Goal: Transaction & Acquisition: Obtain resource

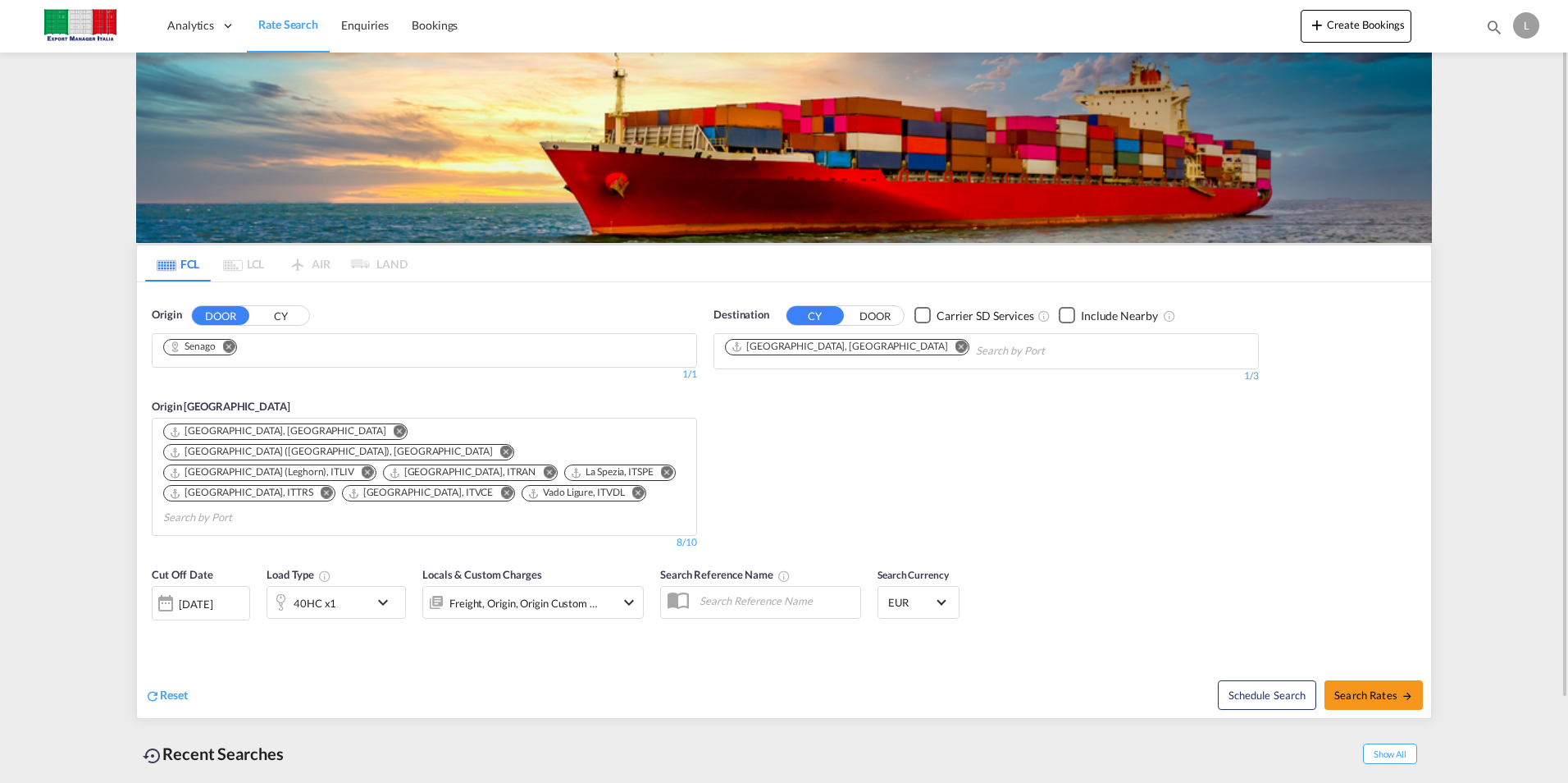
click at [230, 346] on md-icon "Remove" at bounding box center [229, 345] width 12 height 12
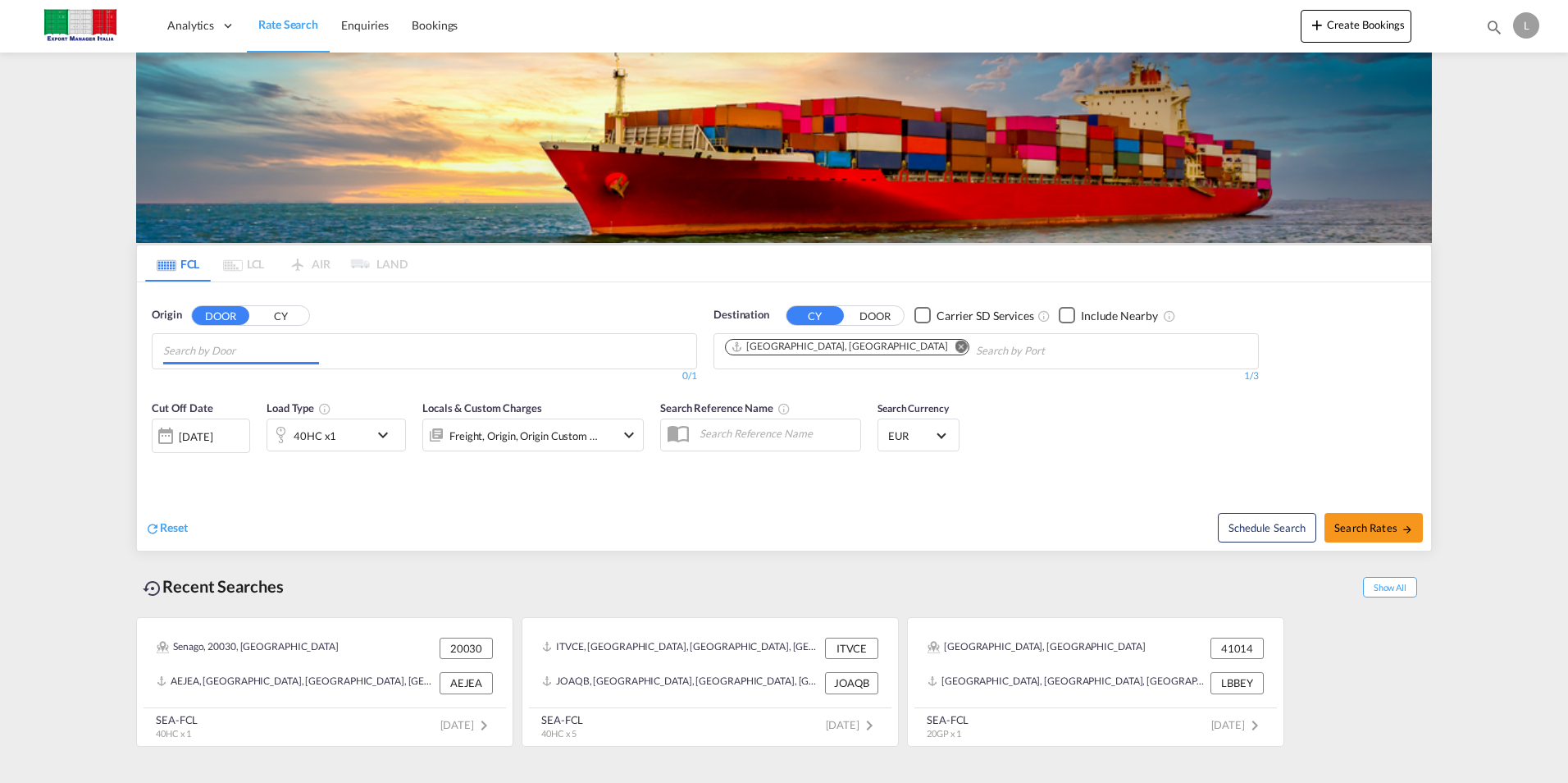
click at [287, 345] on body "Analytics Dashboard Rate Search Enquiries Bookings Analytics" at bounding box center [784, 392] width 1568 height 783
click at [258, 356] on input "Chips input." at bounding box center [241, 351] width 156 height 26
click at [256, 357] on input "Chips input." at bounding box center [241, 351] width 156 height 26
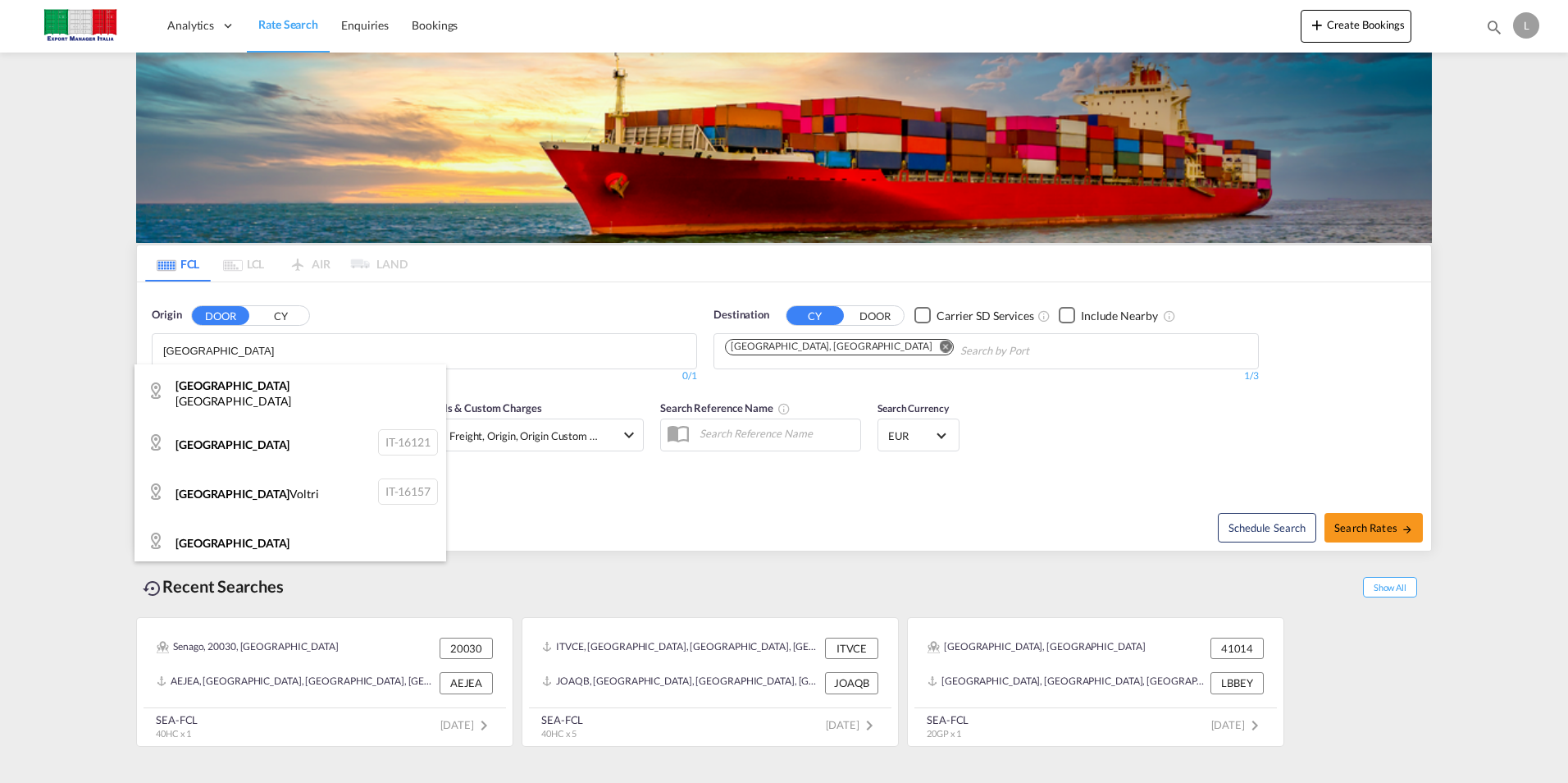
type input "[GEOGRAPHIC_DATA]"
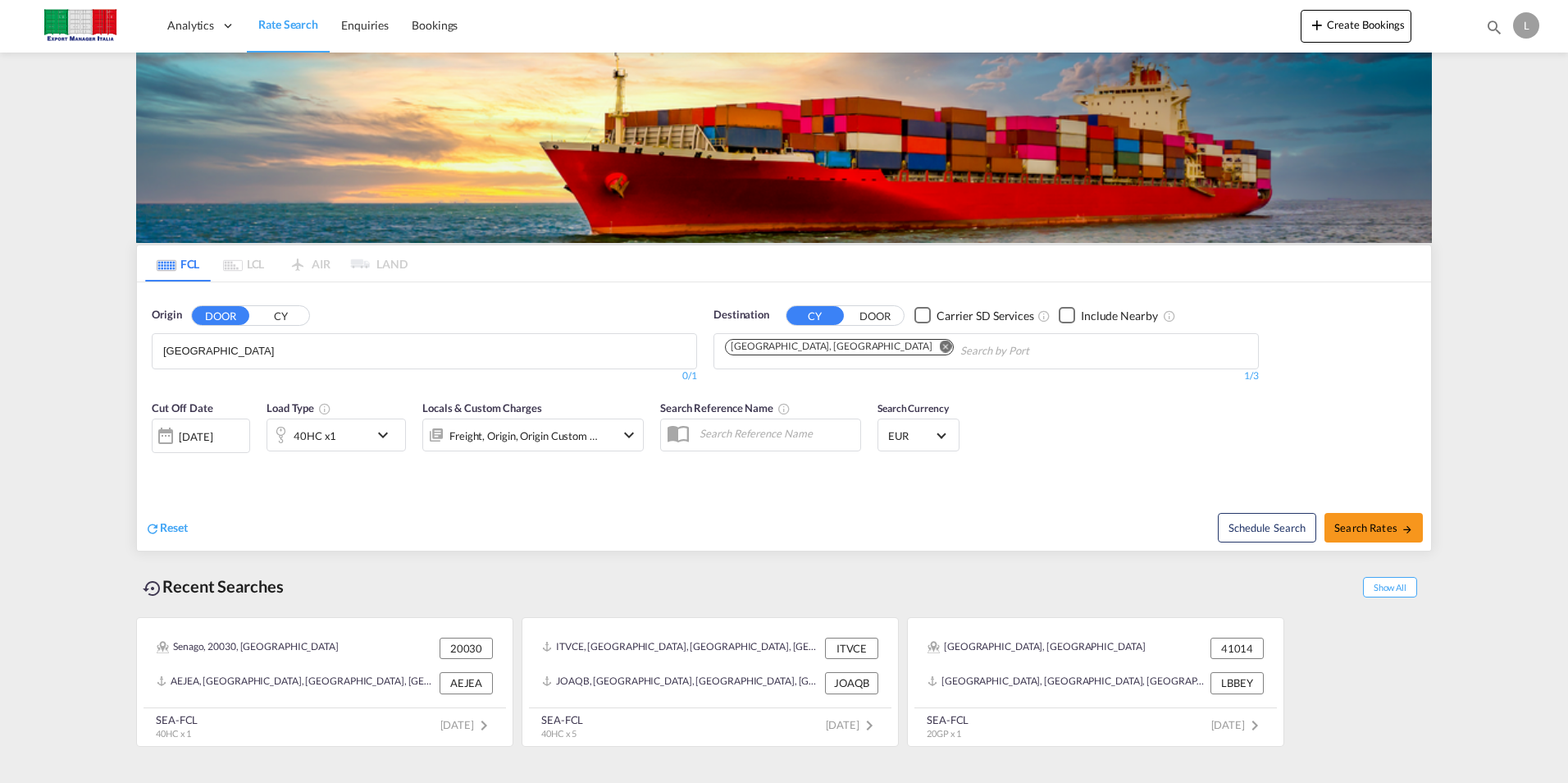
click at [272, 317] on button "CY" at bounding box center [280, 315] width 57 height 19
click at [245, 346] on body "Analytics Dashboard Rate Search Enquiries Bookings Analytics" at bounding box center [784, 392] width 1568 height 783
click at [244, 346] on input "[GEOGRAPHIC_DATA]" at bounding box center [241, 351] width 156 height 26
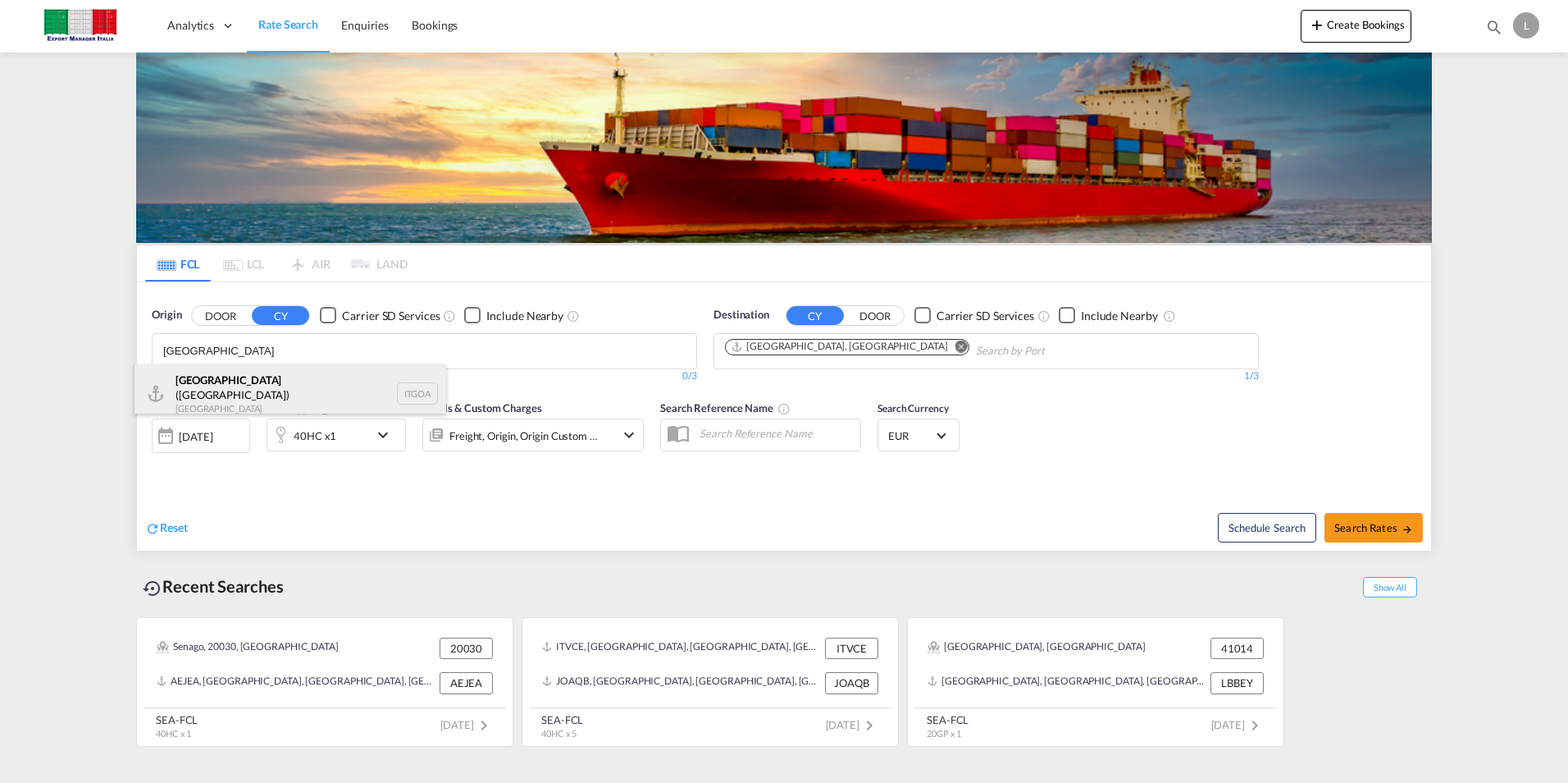
click at [240, 392] on div "[GEOGRAPHIC_DATA] ([GEOGRAPHIC_DATA]) [GEOGRAPHIC_DATA] ITGOA" at bounding box center [290, 393] width 311 height 59
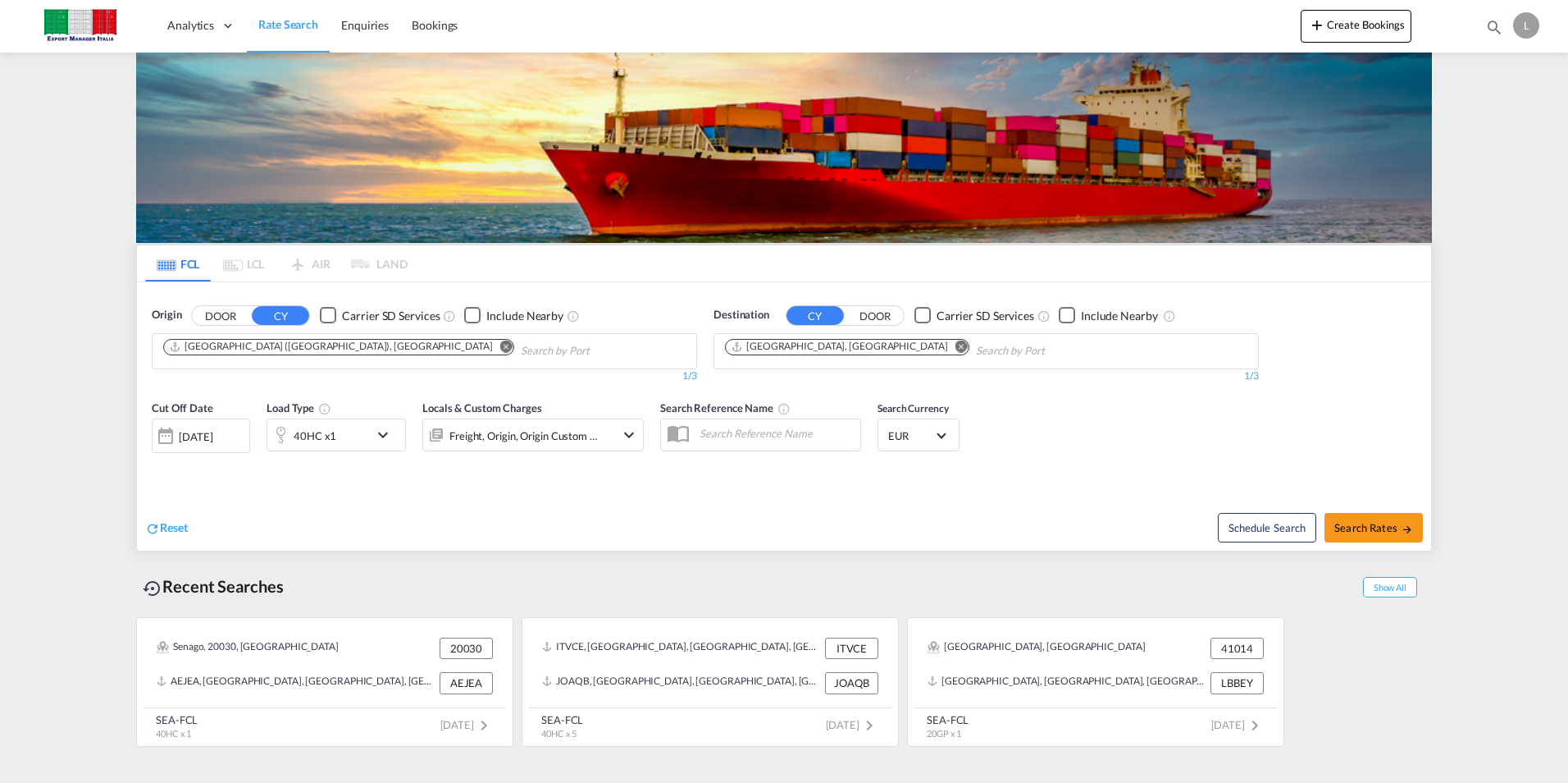
click at [956, 346] on md-icon "Remove" at bounding box center [961, 345] width 12 height 12
click at [829, 346] on input "Chips input." at bounding box center [803, 351] width 156 height 26
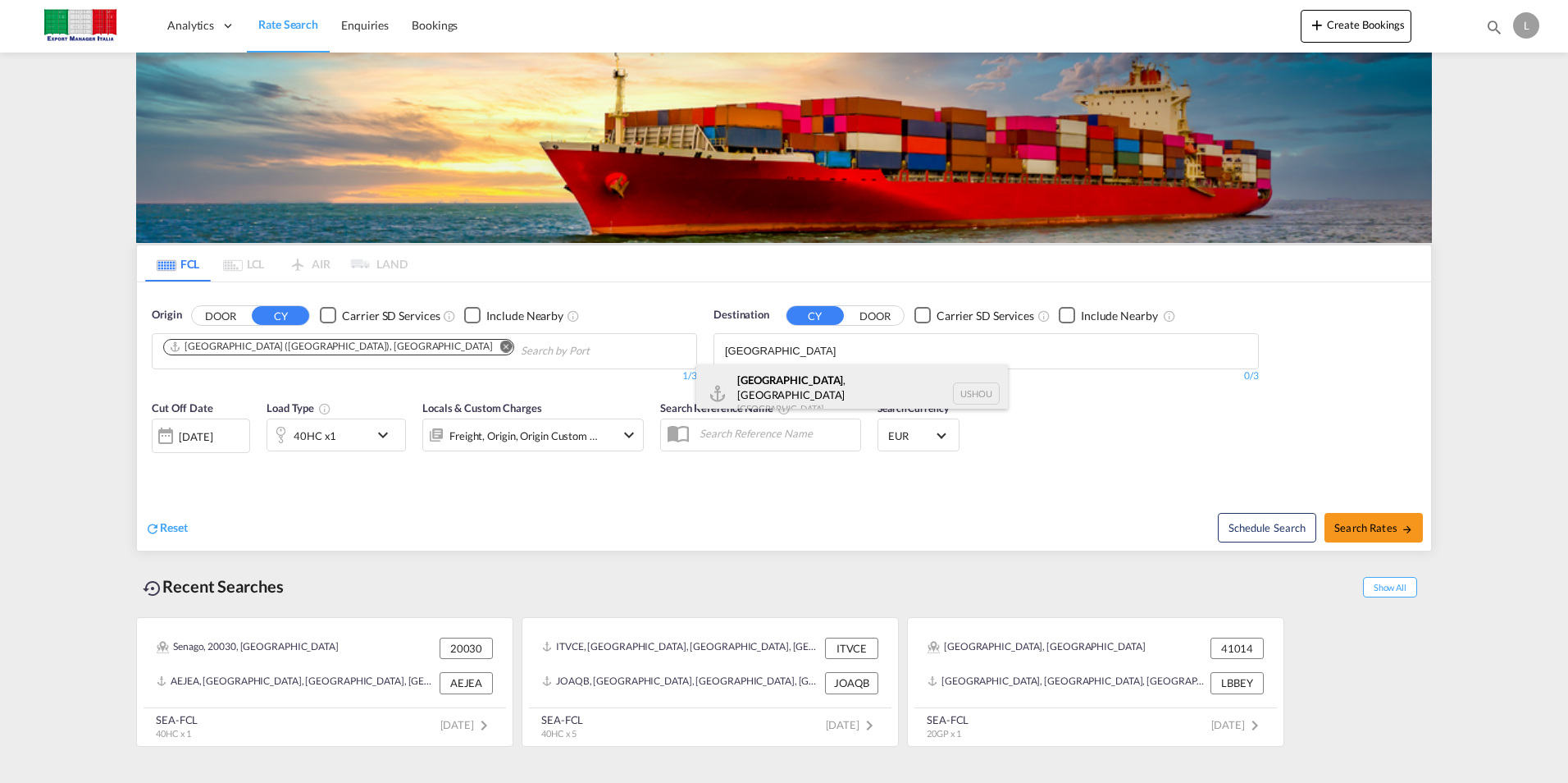
type input "[GEOGRAPHIC_DATA]"
click at [791, 371] on div "[GEOGRAPHIC_DATA] , [GEOGRAPHIC_DATA] [GEOGRAPHIC_DATA] USHOU" at bounding box center [851, 393] width 311 height 59
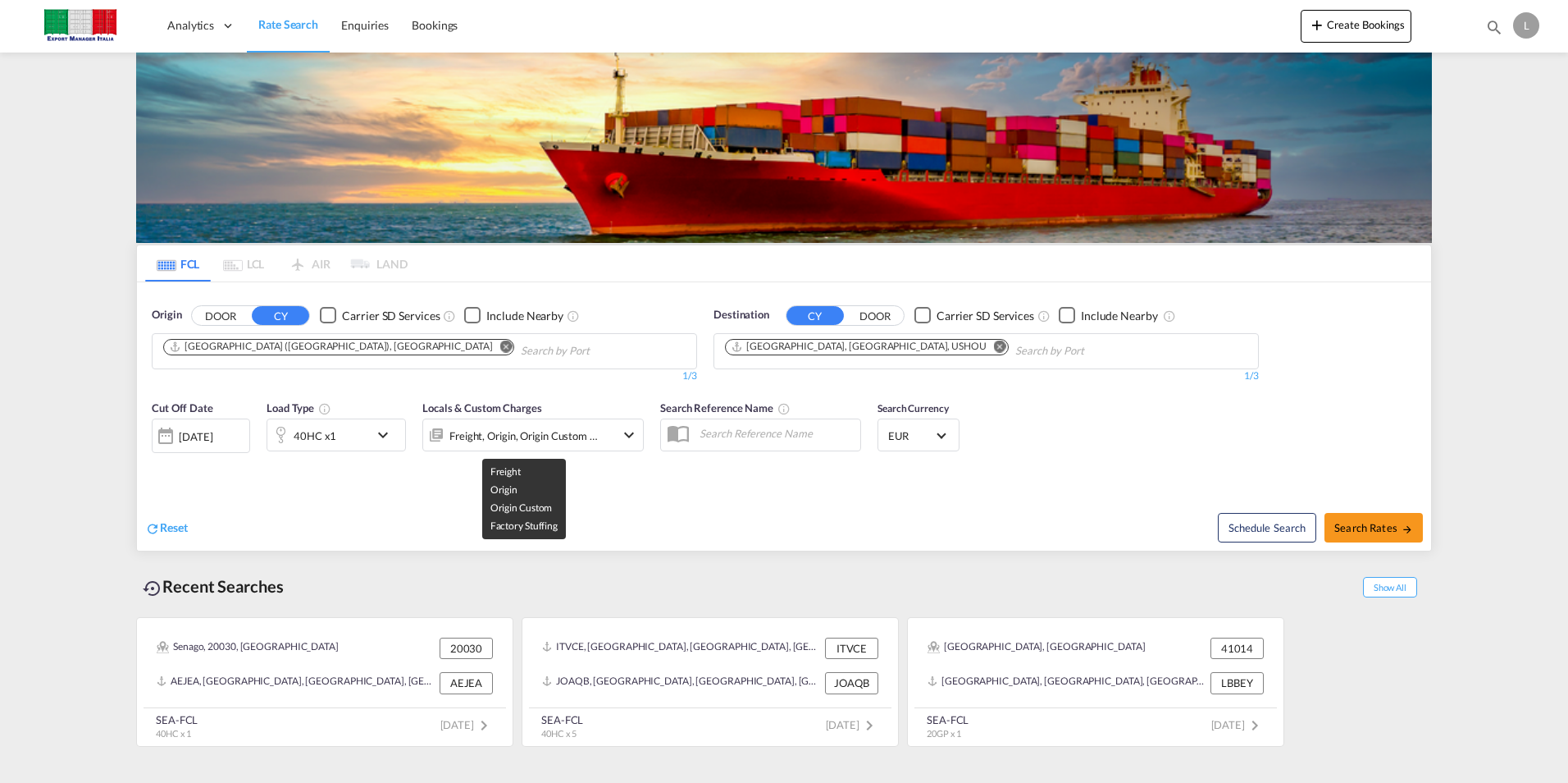
click at [538, 436] on div "Freight, Origin, Origin Custom +1" at bounding box center [524, 436] width 150 height 23
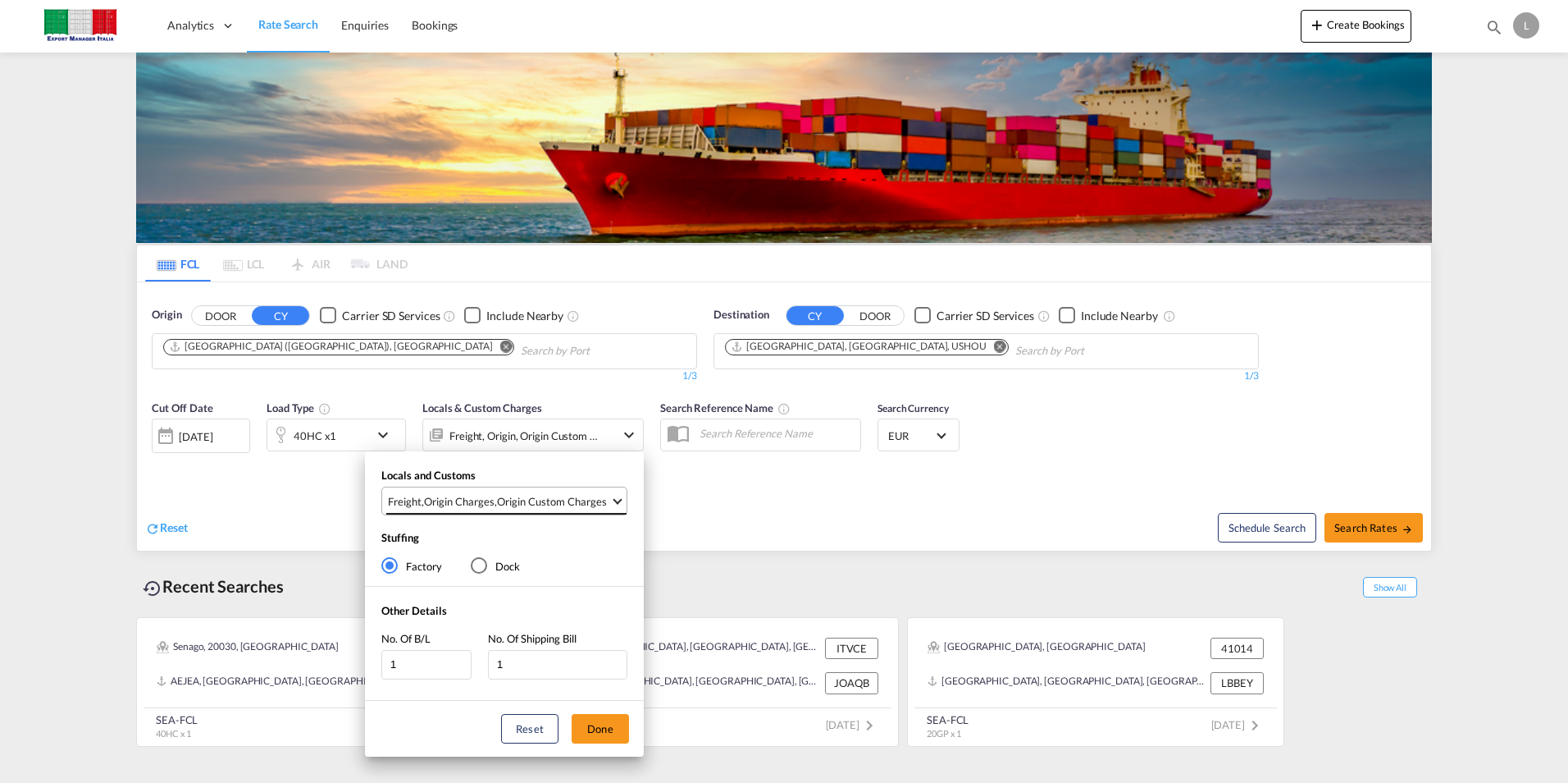
click at [531, 492] on md-select-value "Freight , Origin Charges , Origin Custom Charges" at bounding box center [506, 501] width 240 height 27
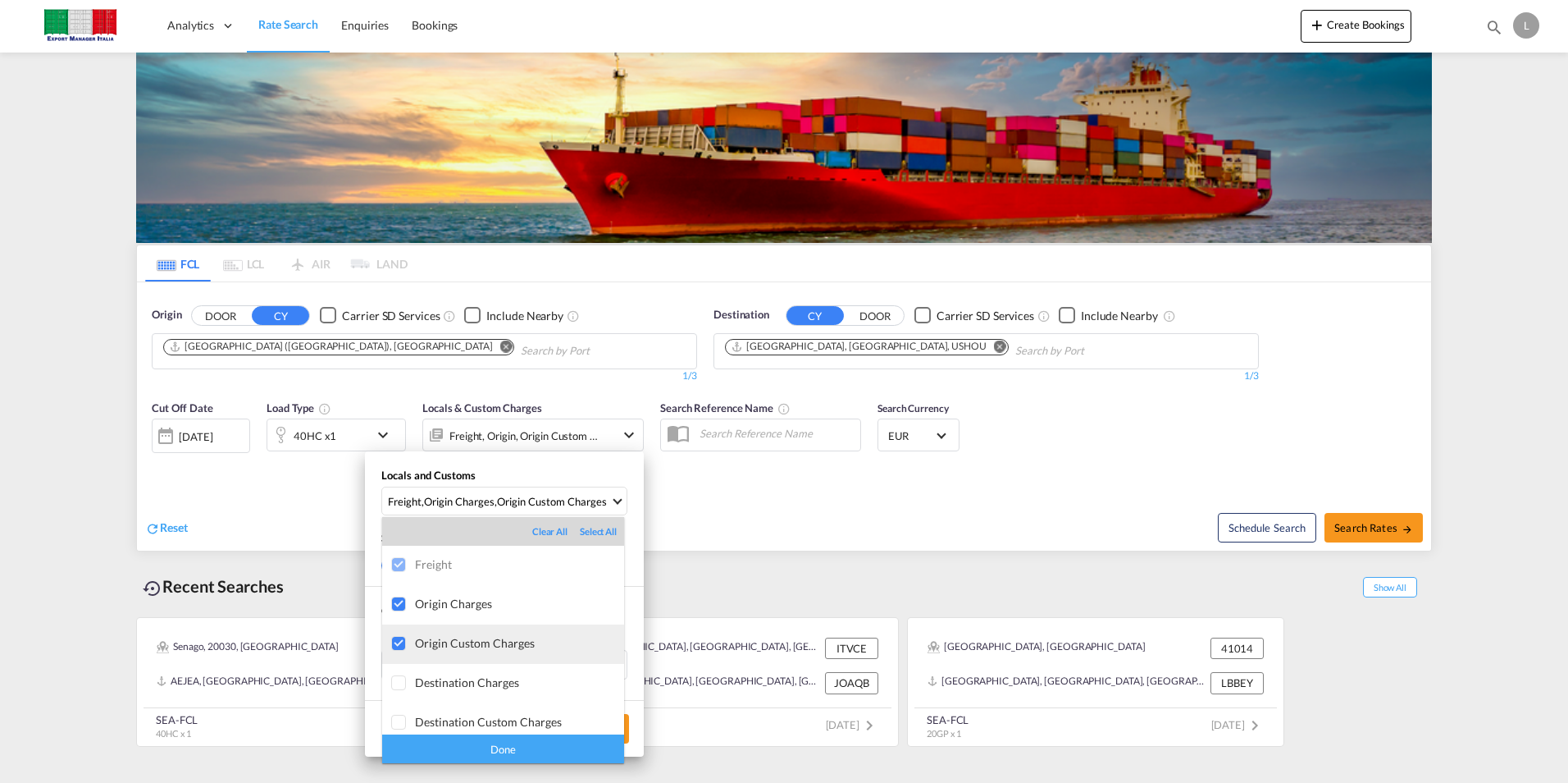
click at [461, 643] on div "Origin Custom Charges" at bounding box center [519, 643] width 209 height 14
click at [488, 748] on div "Done" at bounding box center [502, 748] width 242 height 29
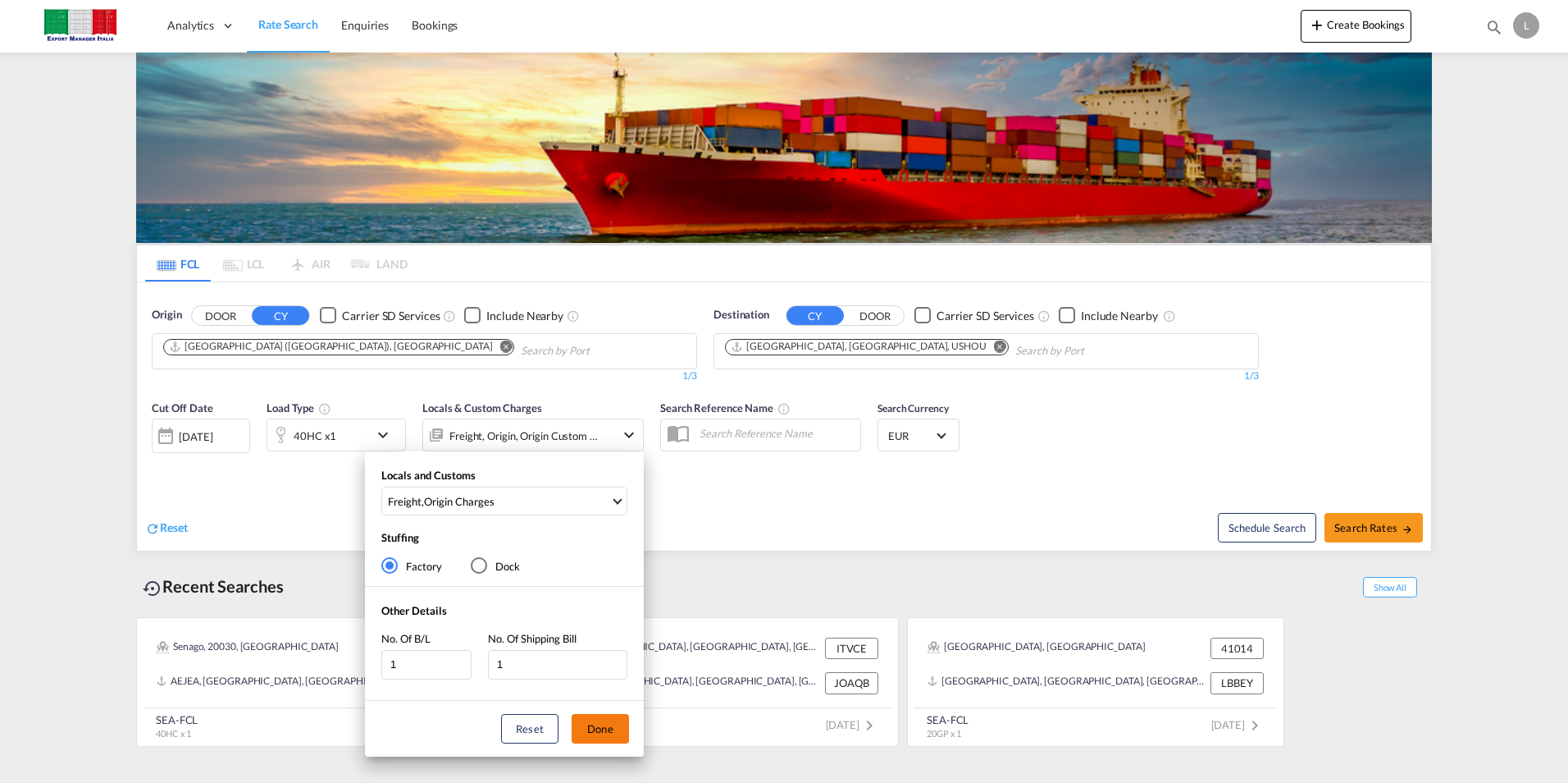
click at [610, 727] on button "Done" at bounding box center [600, 727] width 57 height 29
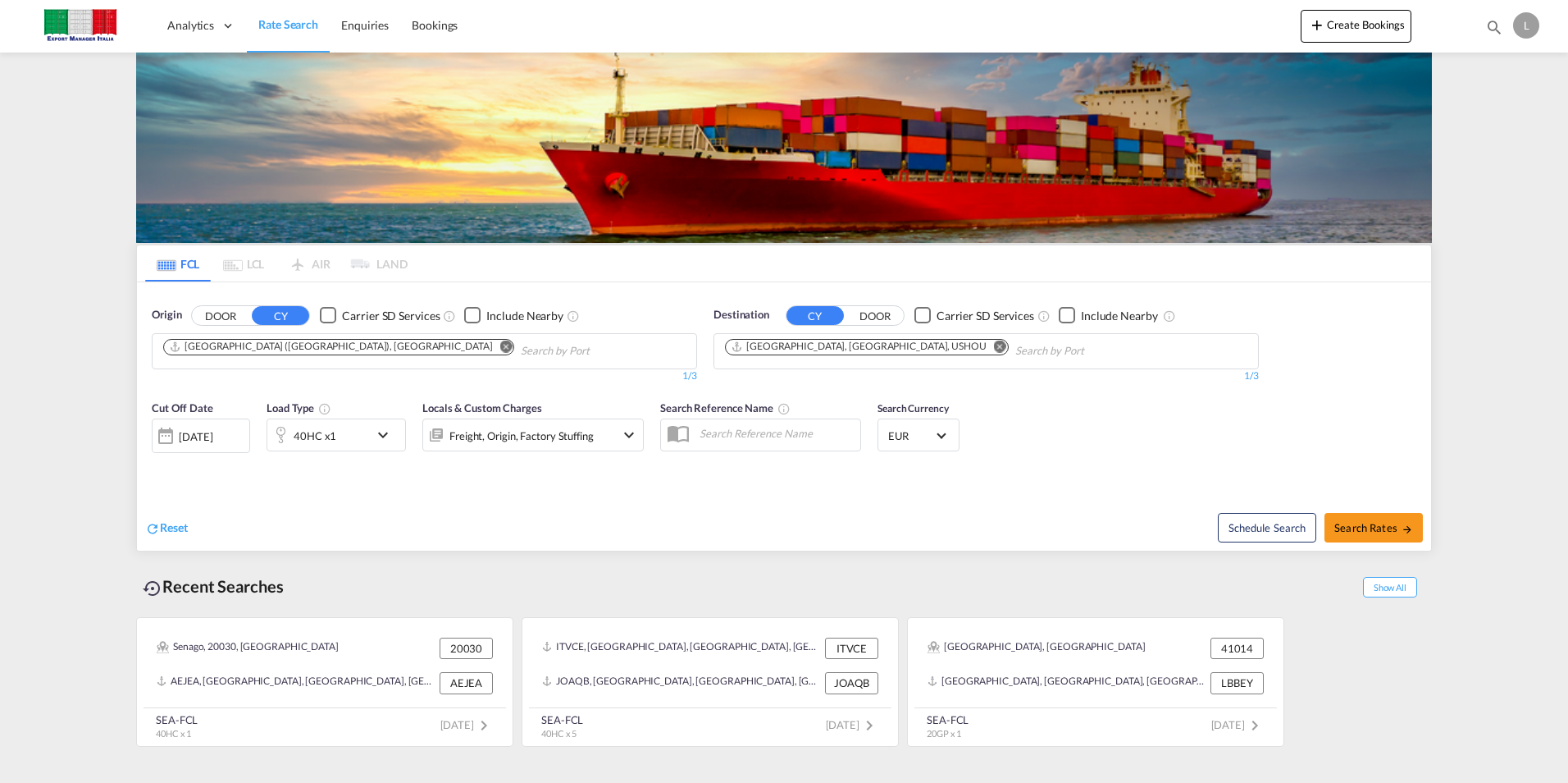
click at [1132, 429] on div "Cut Off Date [DATE] [DATE] Load Type 40HC x1 Locals & Custom Charges Freight, O…" at bounding box center [784, 436] width 1294 height 88
click at [1356, 521] on span "Search Rates" at bounding box center [1373, 528] width 79 height 13
type input "ITGOA to USHOU / [DATE]"
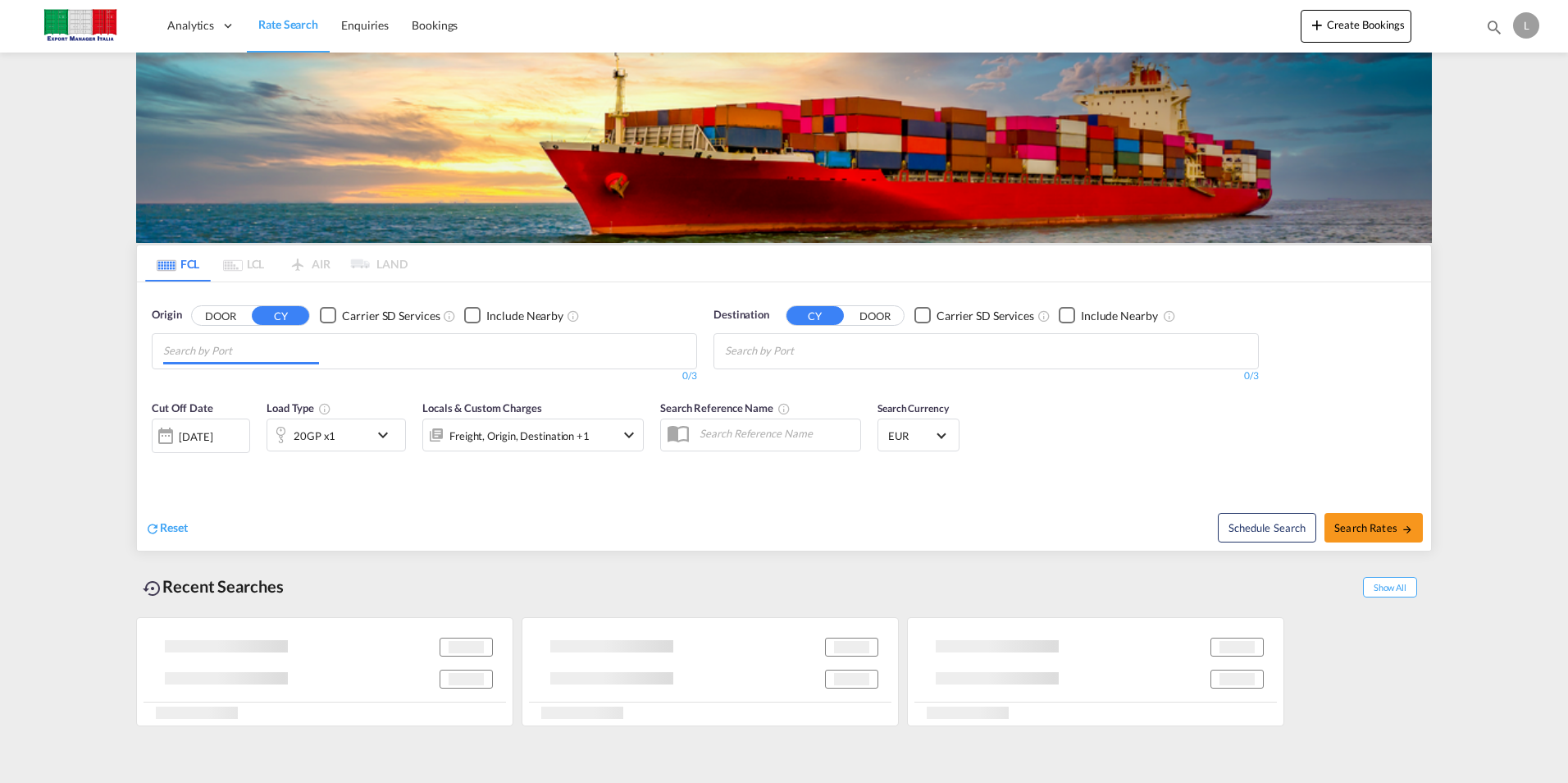
click at [230, 355] on input "Chips input." at bounding box center [241, 351] width 156 height 26
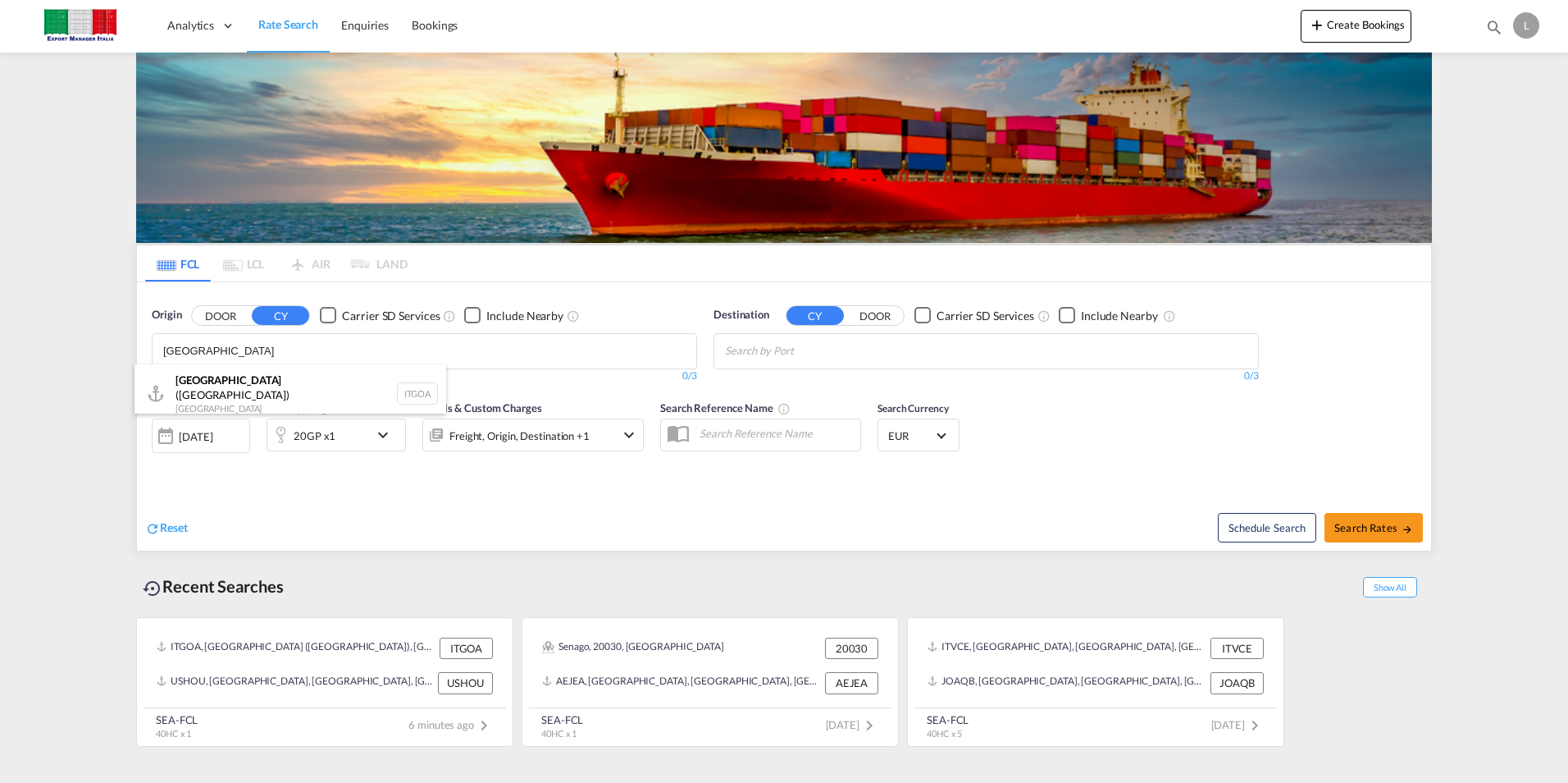
type input "[GEOGRAPHIC_DATA]"
click at [780, 361] on md-autocomplete-wrap "Chips container with autocompletion. Enter the text area, type text to search, …" at bounding box center [803, 351] width 156 height 26
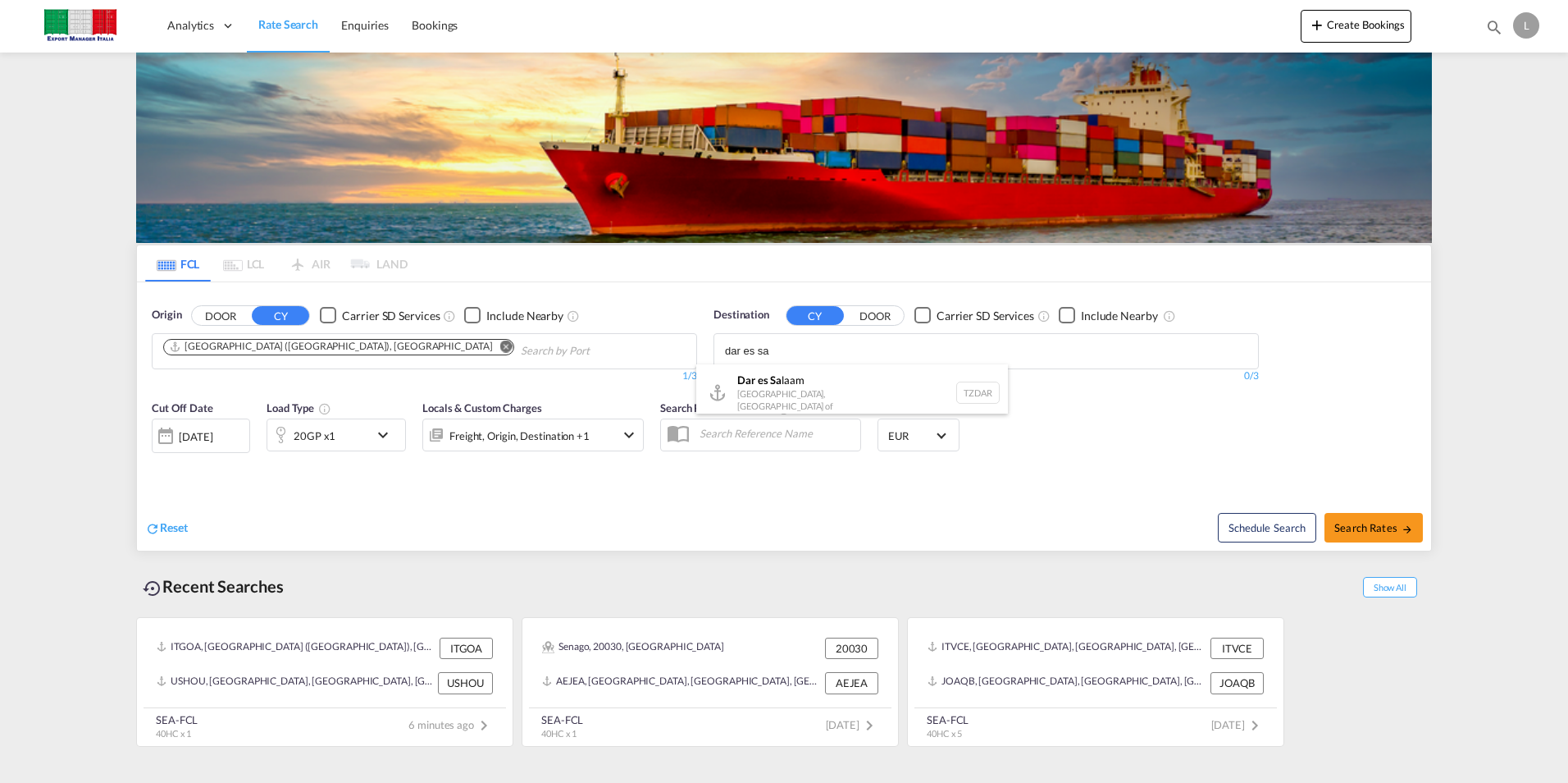
type input "dar es sa"
click at [772, 387] on div "Dar es [PERSON_NAME] [GEOGRAPHIC_DATA], [GEOGRAPHIC_DATA] TZDAR" at bounding box center [851, 392] width 311 height 56
click at [314, 425] on div "20GP x1" at bounding box center [314, 436] width 41 height 23
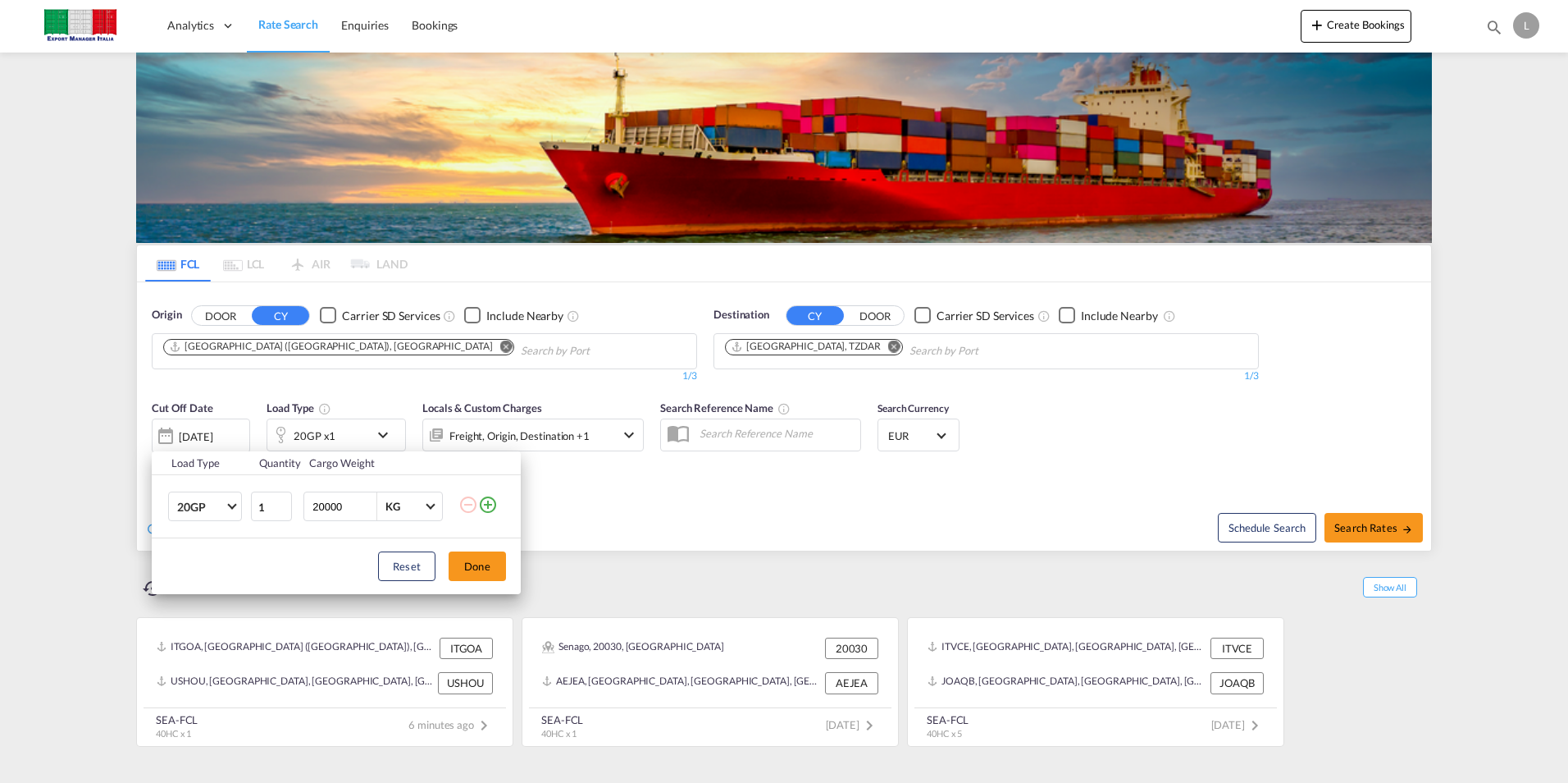
click at [316, 428] on div "Load Type Quantity Cargo Weight 20GP 20GP 40GP 40HC 45HC 20RE 40RE 40HR 20OT 40…" at bounding box center [784, 392] width 1568 height 783
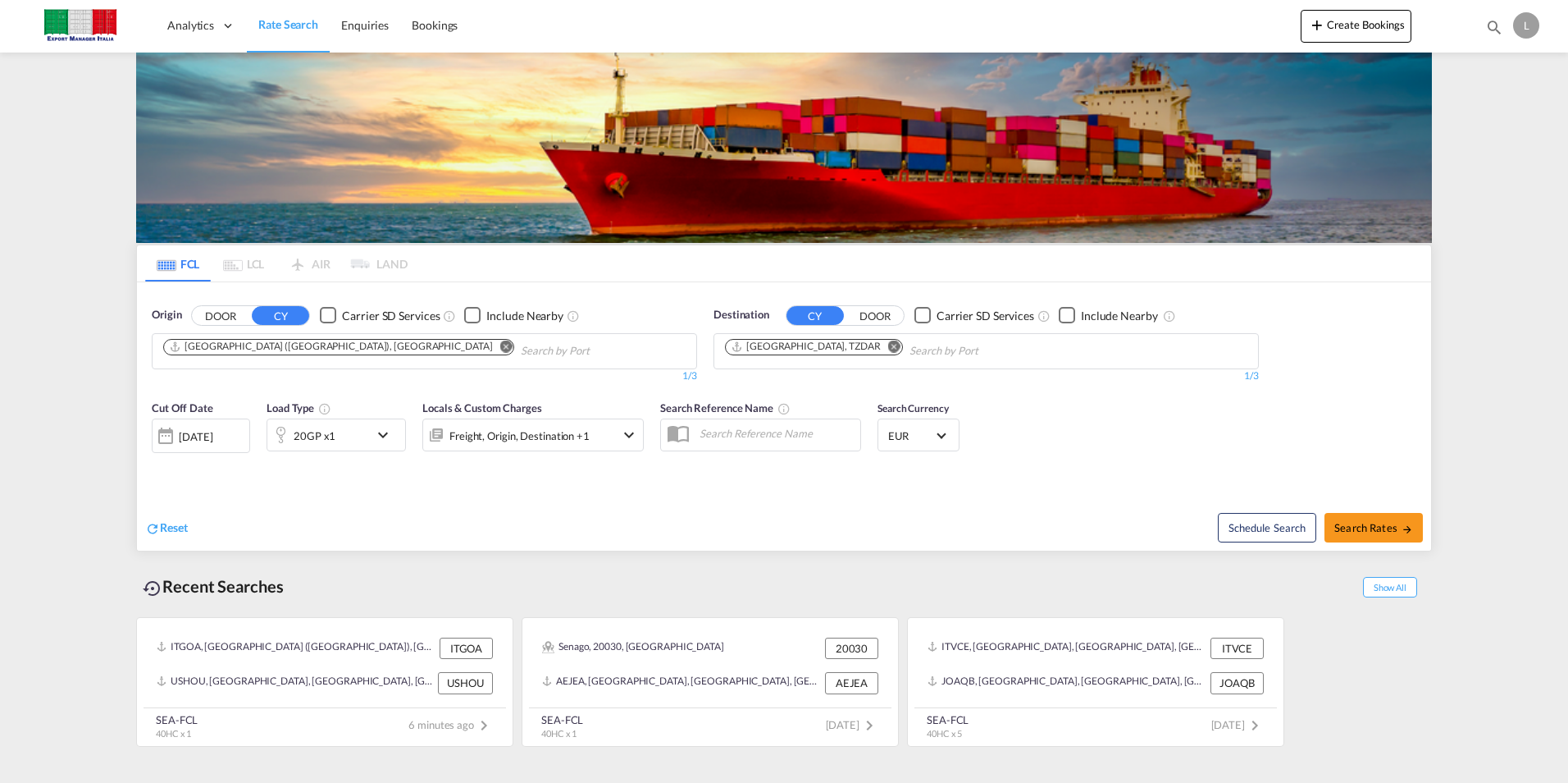
click at [655, 497] on div "Reset" at bounding box center [466, 515] width 642 height 45
click at [525, 431] on div "Freight, Origin, Destination +1" at bounding box center [519, 436] width 140 height 23
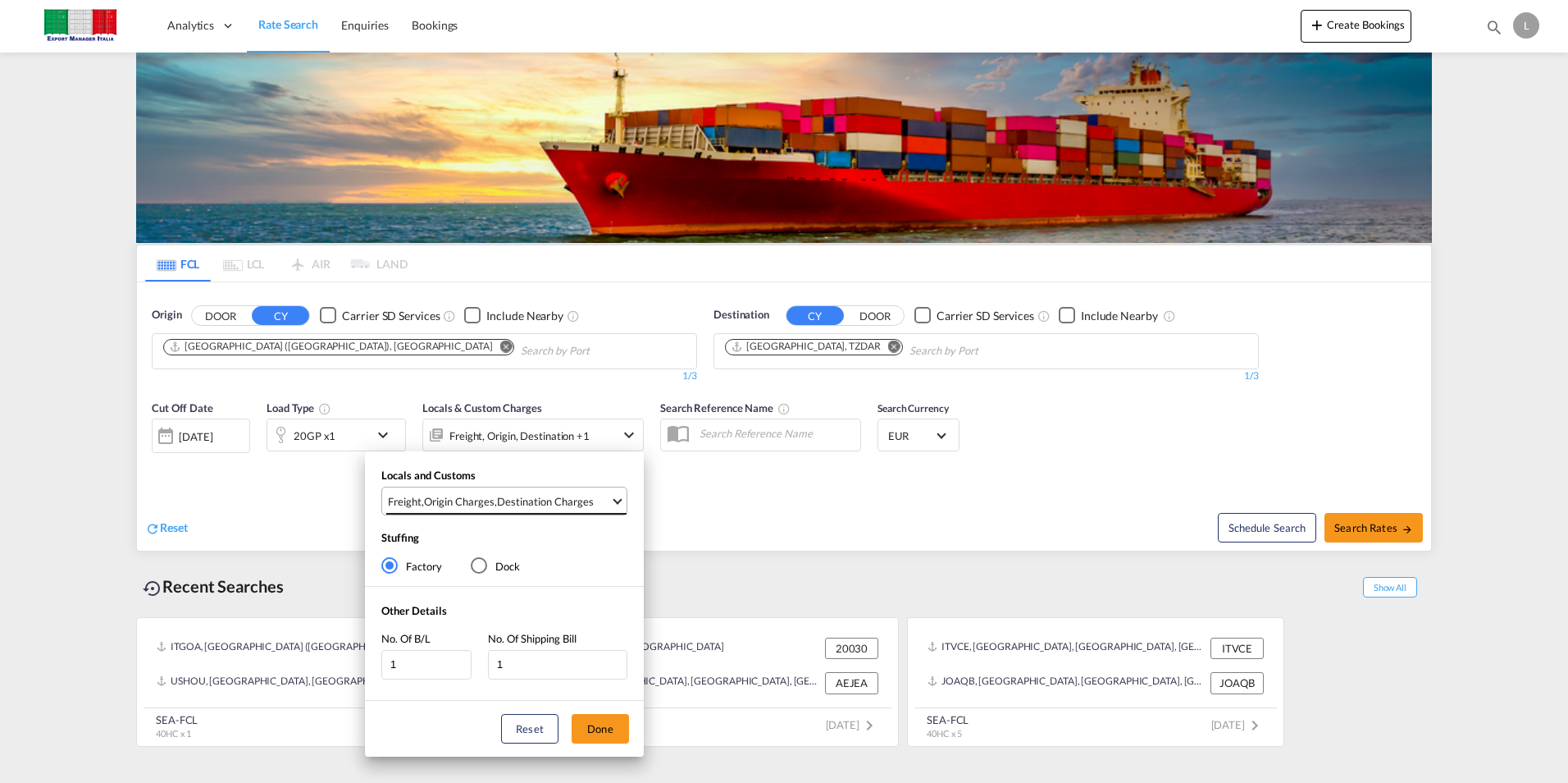
click at [529, 504] on div "Destination Charges" at bounding box center [545, 502] width 97 height 15
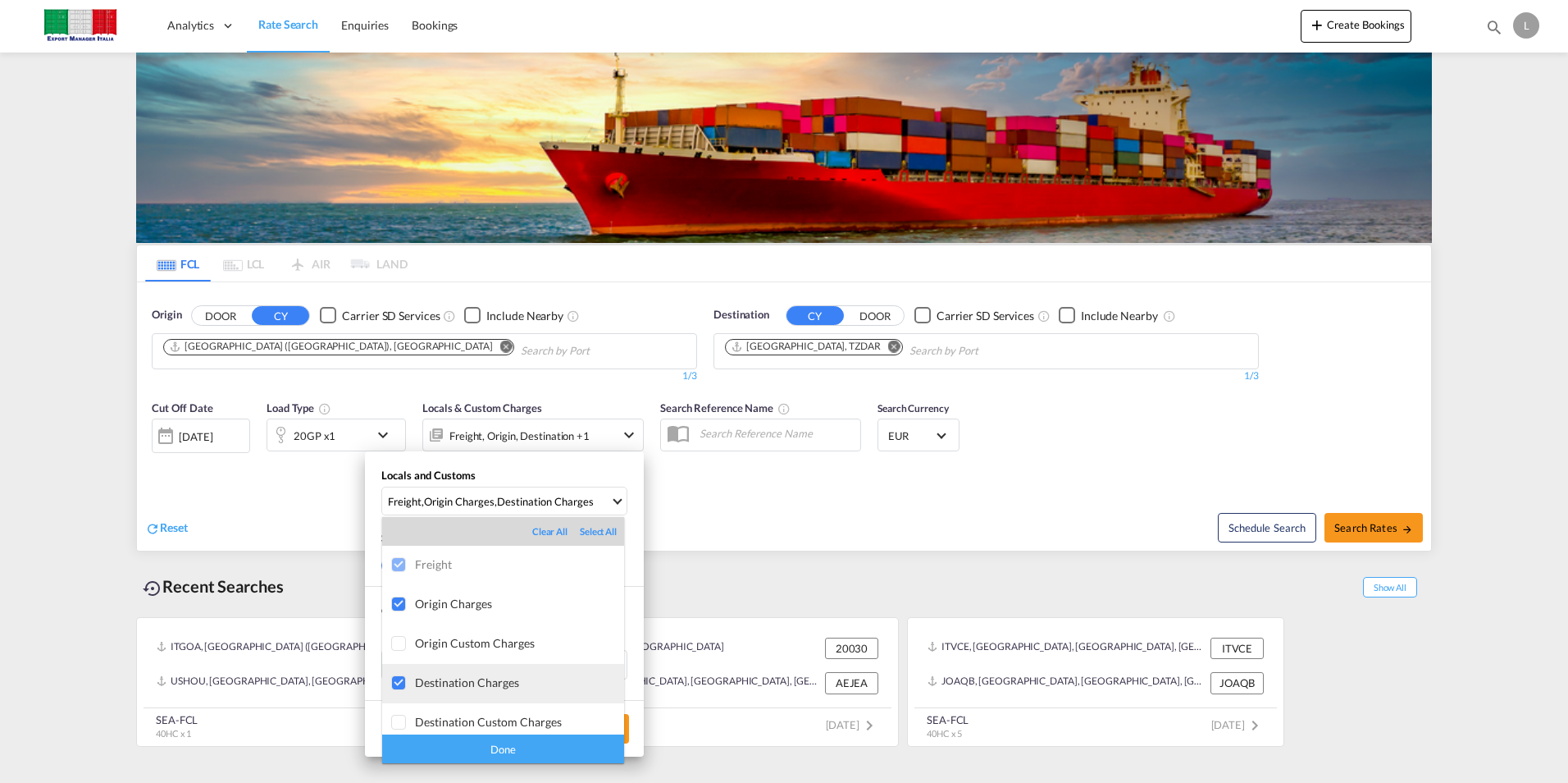
click at [478, 675] on div "Destination Charges" at bounding box center [519, 681] width 209 height 14
click at [531, 748] on div "Done" at bounding box center [502, 748] width 242 height 29
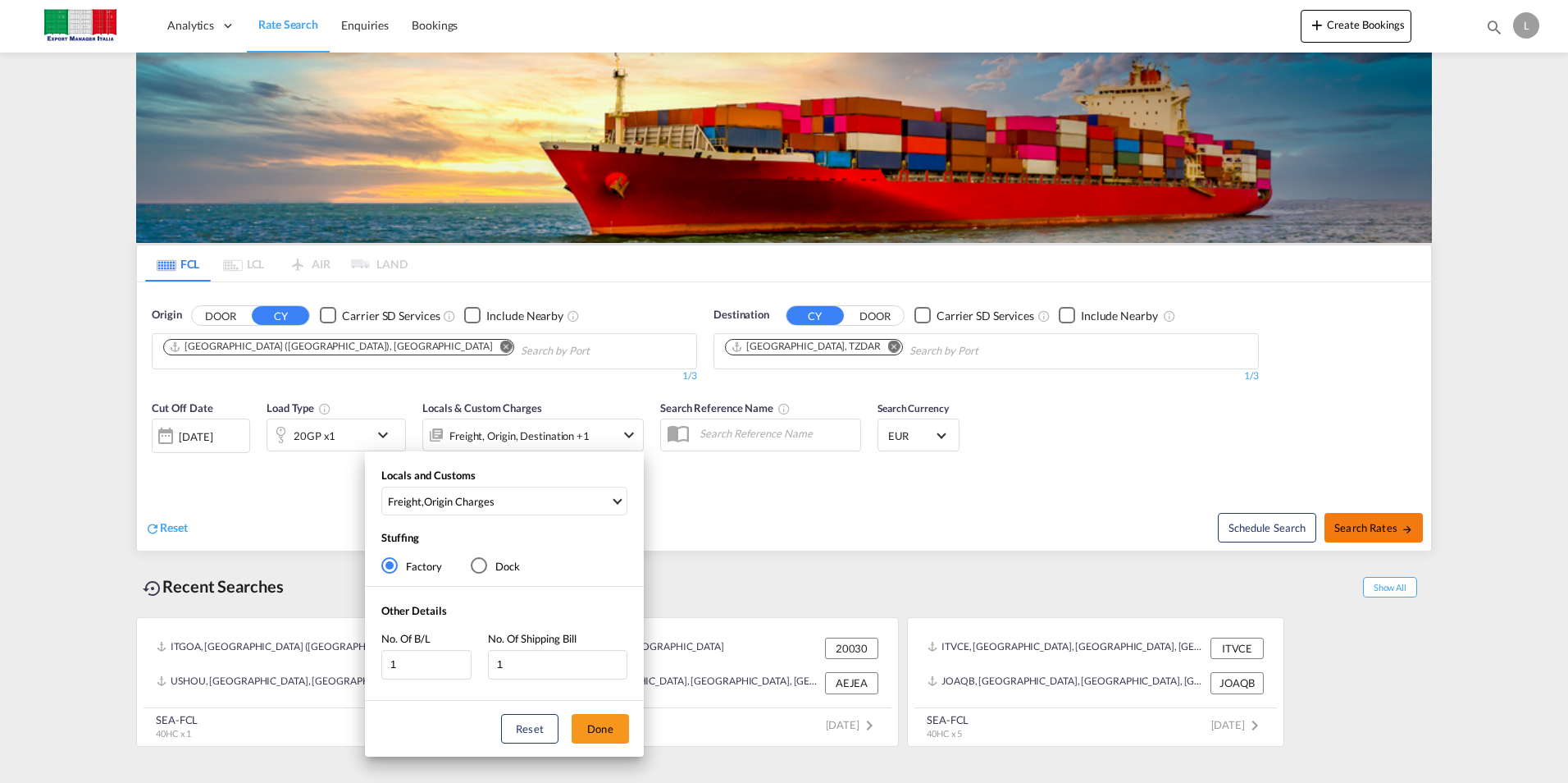
click at [1387, 538] on div "Locals and Customs Freight , Origin Charges Stuffing Factory Dock Other Details…" at bounding box center [784, 392] width 1568 height 783
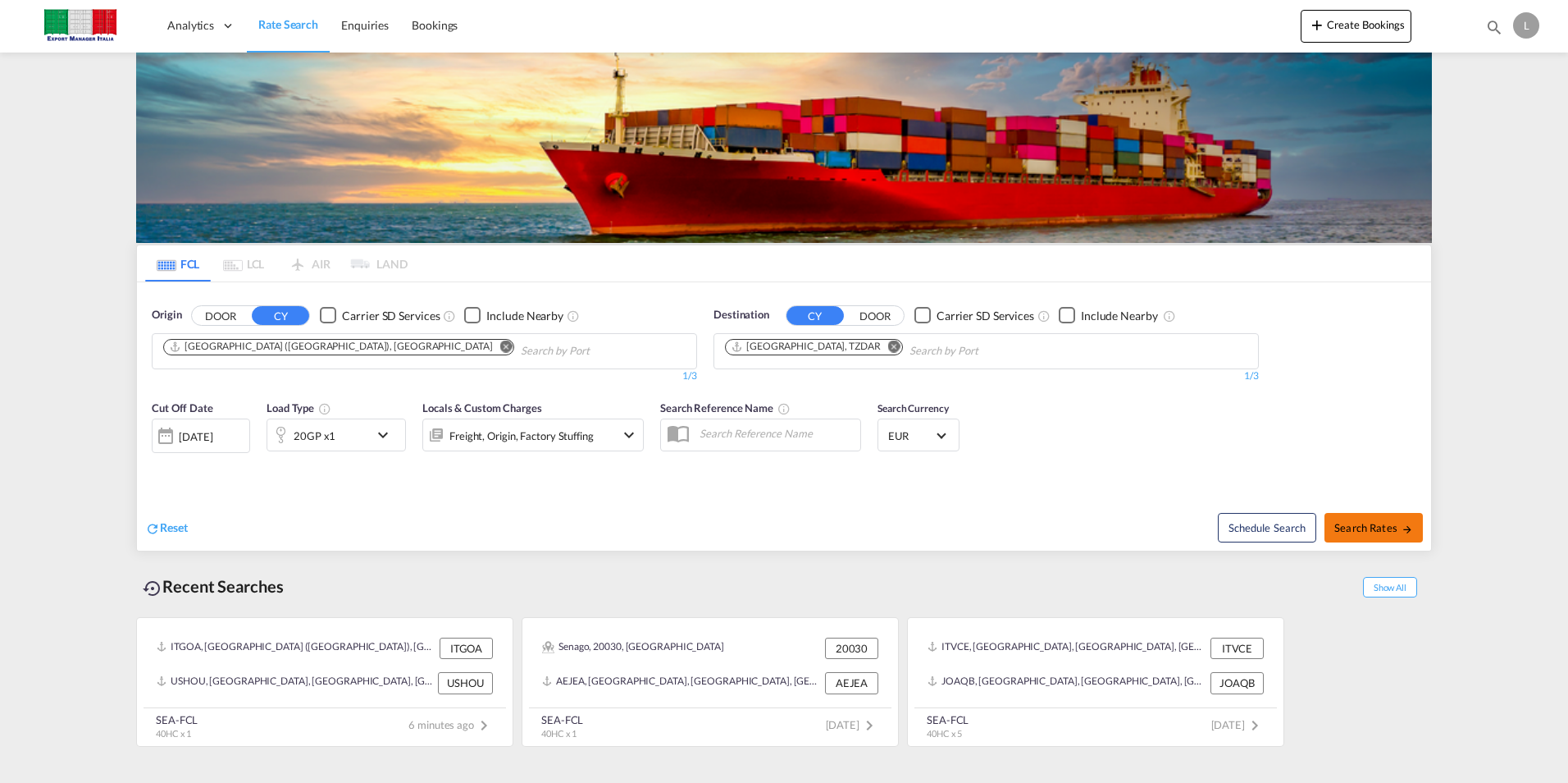
click at [1389, 524] on span "Search Rates" at bounding box center [1373, 528] width 79 height 13
type input "ITGOA to TZDAR / [DATE]"
